Goal: Information Seeking & Learning: Learn about a topic

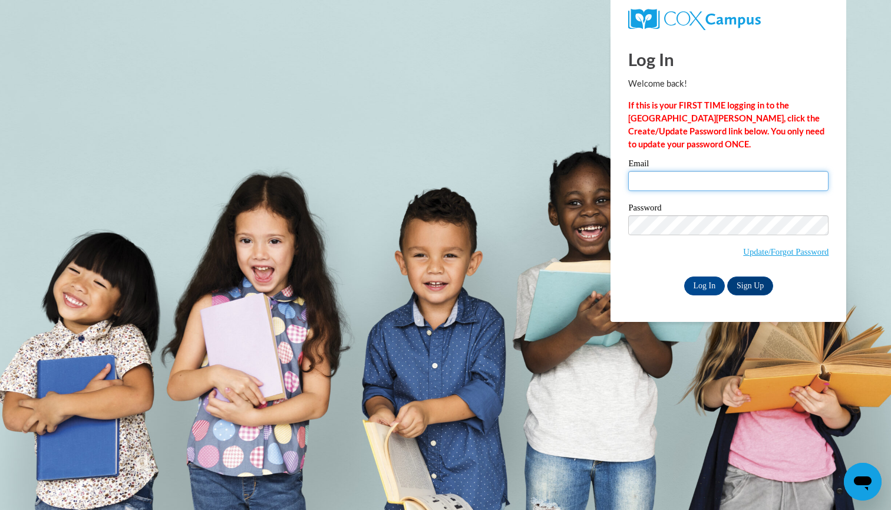
type input "mgbloodworth@valdosta.edu"
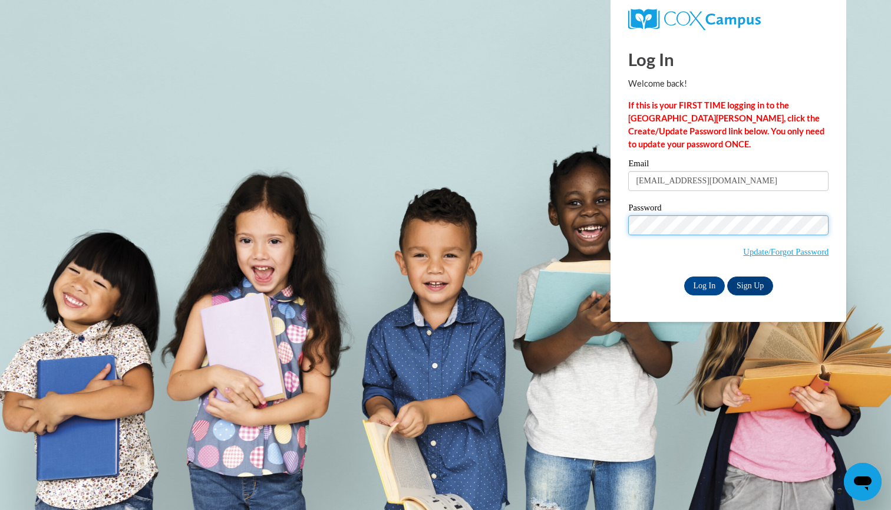
click at [704, 283] on input "Log In" at bounding box center [704, 285] width 41 height 19
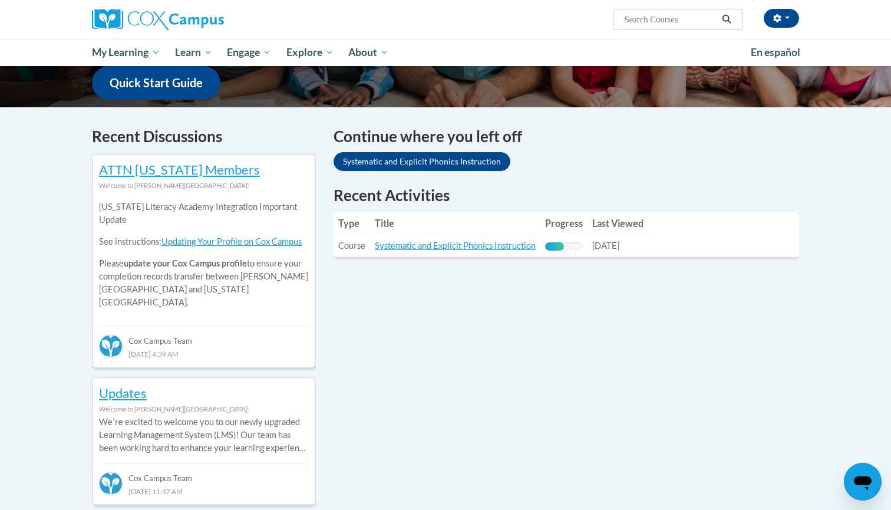
scroll to position [313, 0]
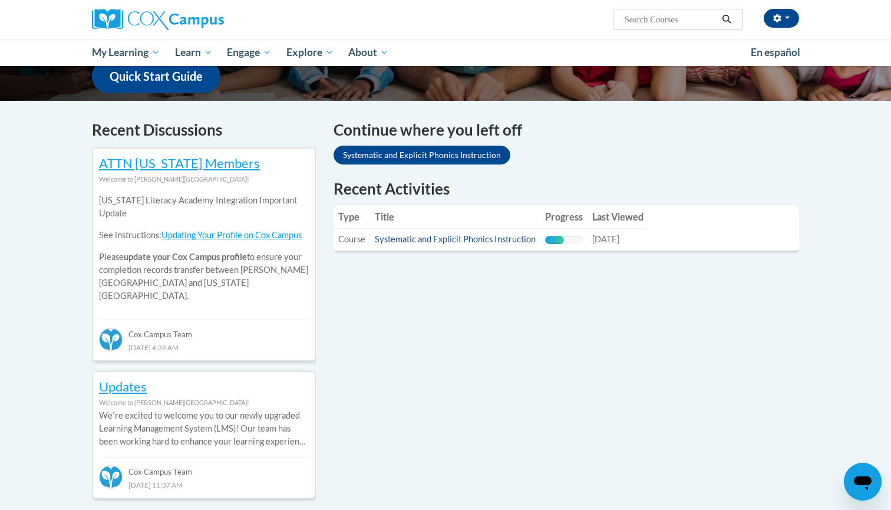
click at [464, 242] on link "Systematic and Explicit Phonics Instruction" at bounding box center [455, 239] width 161 height 10
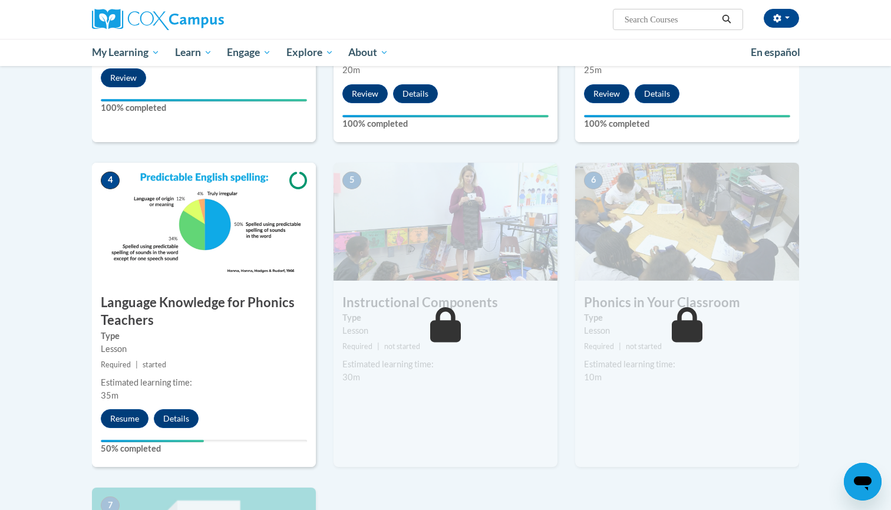
scroll to position [520, 0]
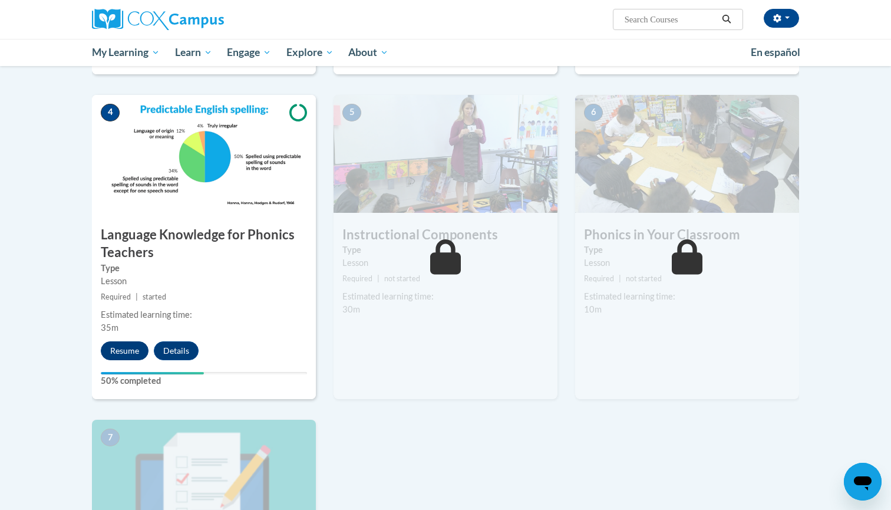
click at [129, 343] on button "Resume" at bounding box center [125, 350] width 48 height 19
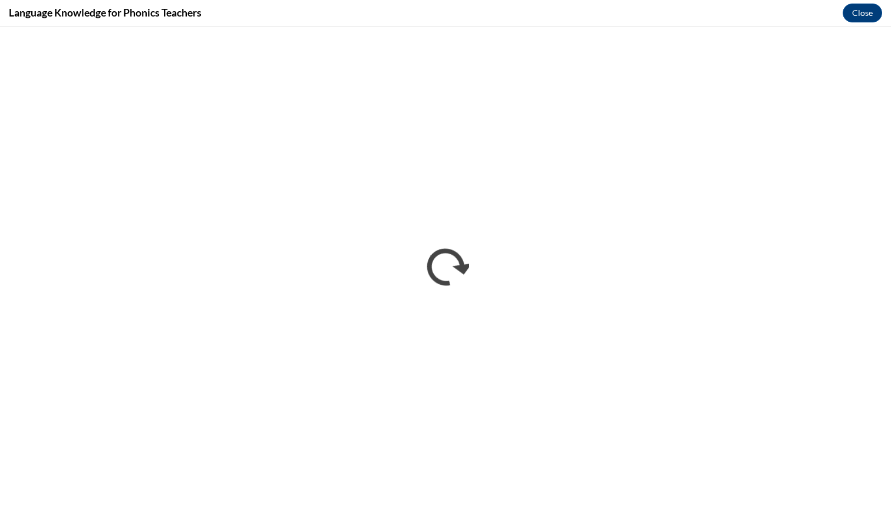
scroll to position [0, 0]
click at [100, 1] on div "Language Knowledge for Phonics Teachers Close" at bounding box center [445, 13] width 891 height 27
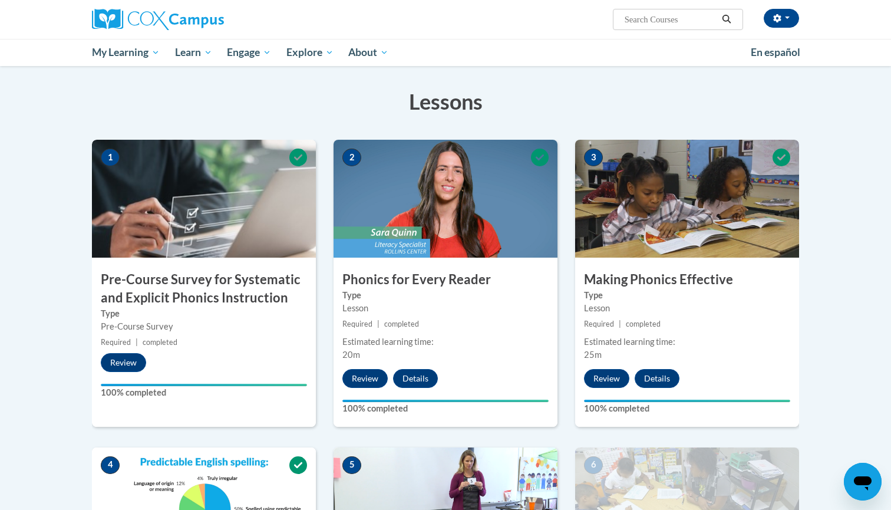
scroll to position [531, 0]
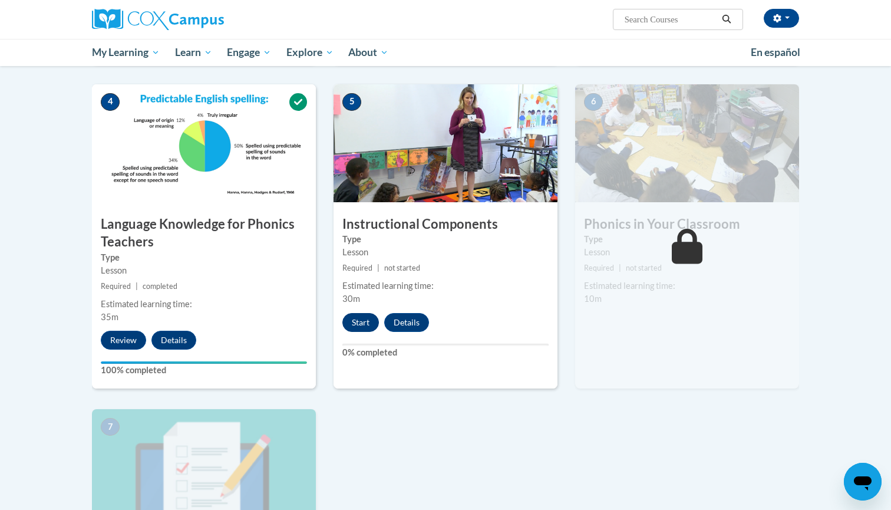
click at [368, 324] on button "Start" at bounding box center [360, 322] width 37 height 19
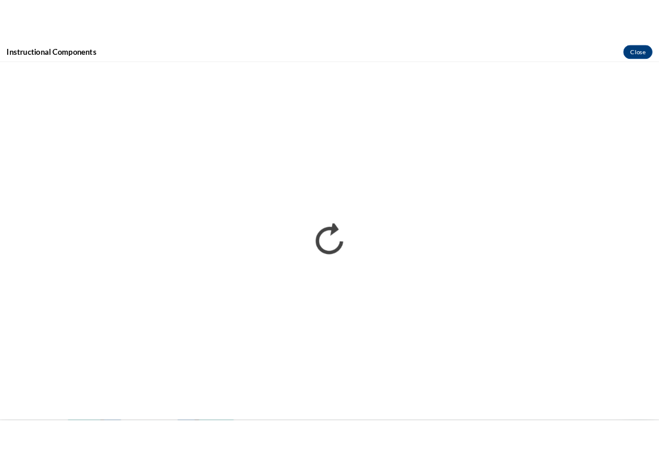
scroll to position [0, 0]
